Goal: Information Seeking & Learning: Check status

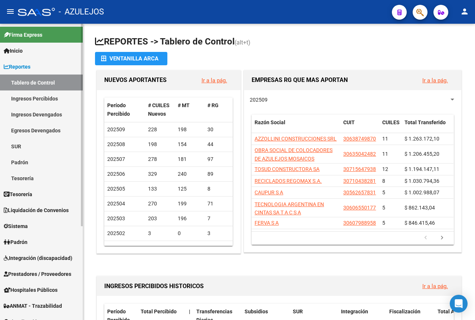
click at [27, 67] on span "Reportes" at bounding box center [17, 67] width 27 height 8
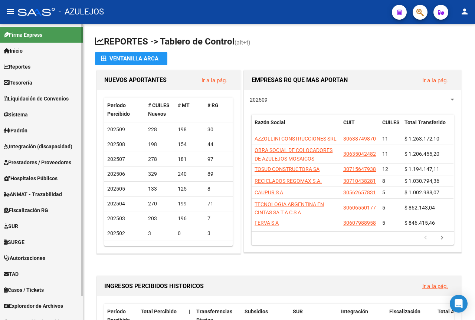
click at [27, 82] on span "Tesorería" at bounding box center [18, 83] width 29 height 8
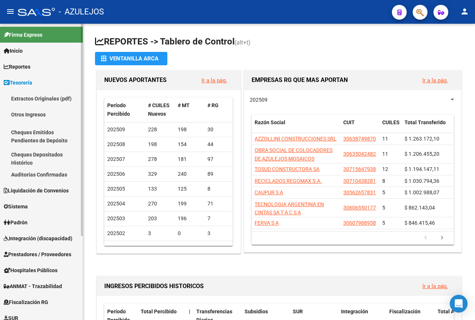
click at [29, 84] on span "Tesorería" at bounding box center [18, 83] width 29 height 8
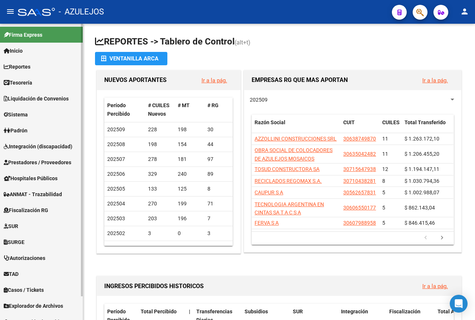
click at [40, 98] on span "Liquidación de Convenios" at bounding box center [36, 99] width 65 height 8
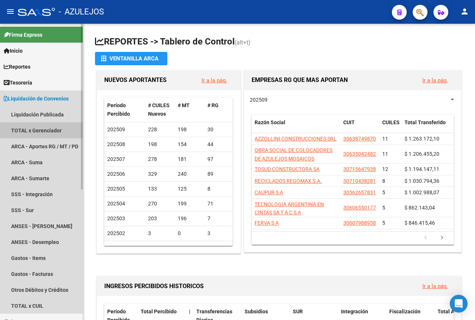
click at [42, 130] on link "TOTAL x Gerenciador" at bounding box center [41, 130] width 83 height 16
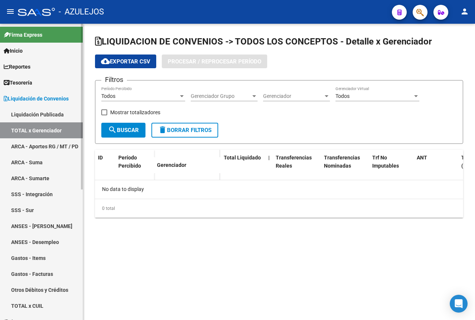
checkbox input "true"
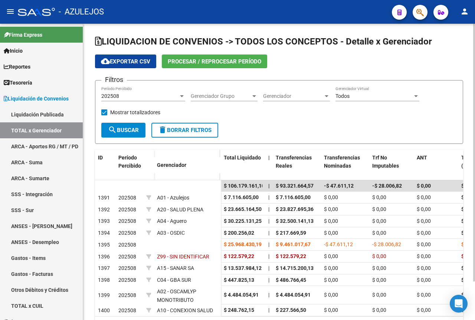
click at [159, 97] on div "202508" at bounding box center [139, 96] width 77 height 6
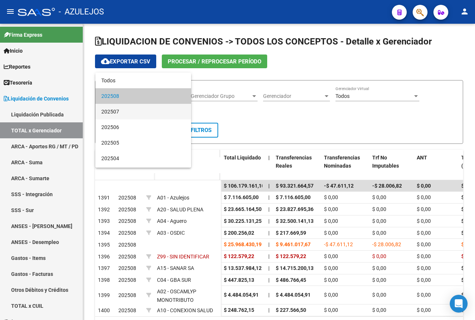
click at [141, 110] on span "202507" at bounding box center [143, 112] width 84 height 16
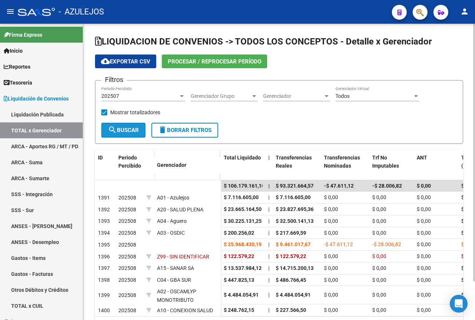
click at [128, 131] on span "search Buscar" at bounding box center [123, 130] width 31 height 7
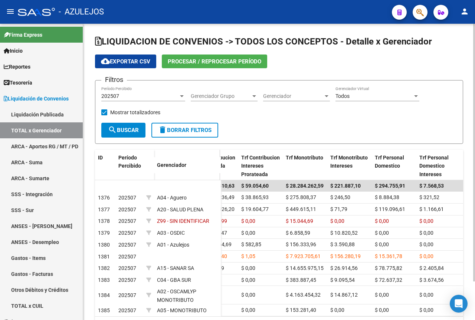
scroll to position [0, 444]
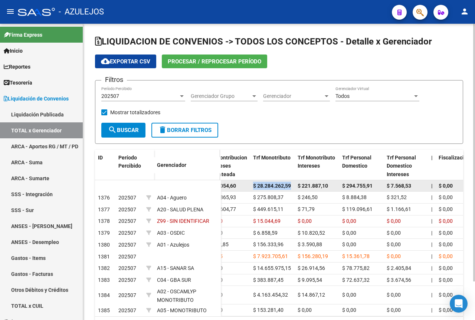
drag, startPoint x: 253, startPoint y: 185, endPoint x: 291, endPoint y: 186, distance: 37.5
click at [291, 186] on span "$ 28.284.262,59" at bounding box center [272, 186] width 38 height 6
copy span "$ 28.284.262,59"
click at [293, 187] on datatable-body-cell "$ 28.284.262,59" at bounding box center [272, 185] width 44 height 11
drag, startPoint x: 292, startPoint y: 185, endPoint x: 276, endPoint y: 185, distance: 16.3
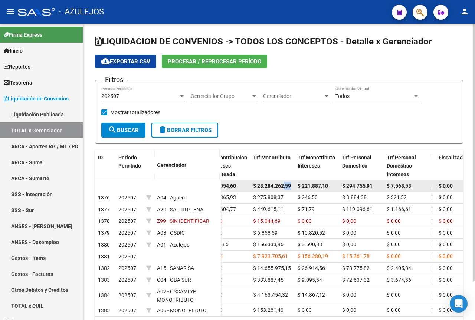
click at [276, 185] on datatable-body-cell "$ 28.284.262,59" at bounding box center [272, 185] width 44 height 11
drag, startPoint x: 254, startPoint y: 185, endPoint x: 290, endPoint y: 185, distance: 36.7
click at [290, 185] on span "$ 28.284.262,59" at bounding box center [272, 186] width 38 height 6
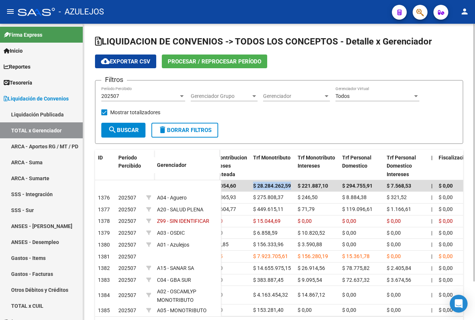
copy span "$ 28.284.262,59"
